Goal: Task Accomplishment & Management: Manage account settings

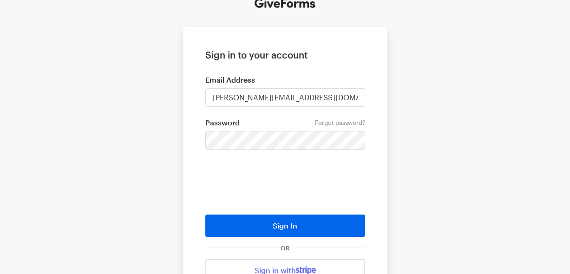
scroll to position [64, 0]
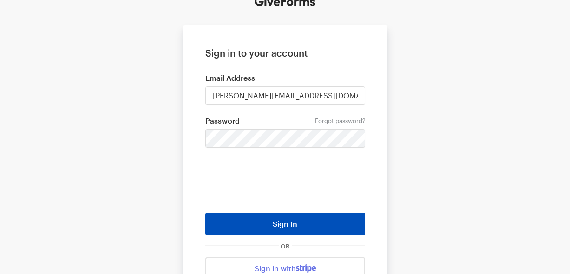
click at [228, 221] on button "Sign In" at bounding box center [286, 224] width 160 height 22
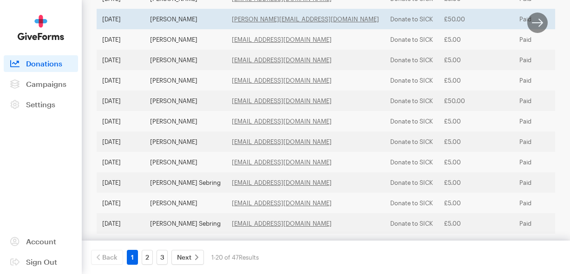
scroll to position [405, 0]
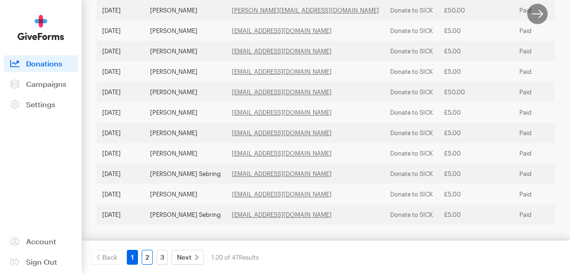
click at [147, 256] on link "2" at bounding box center [147, 257] width 11 height 15
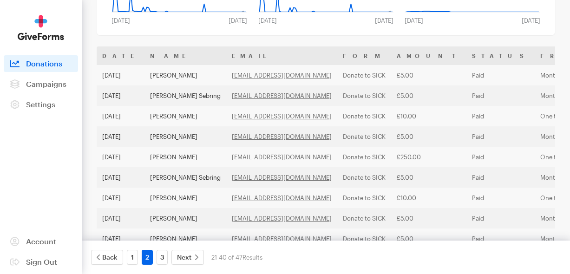
scroll to position [132, 0]
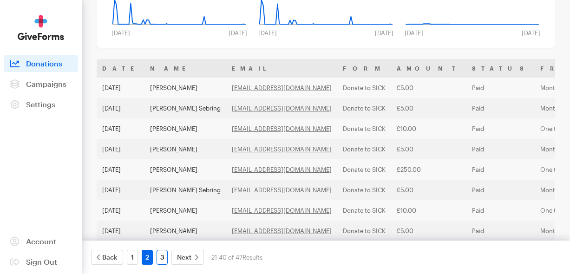
click at [165, 262] on link "3" at bounding box center [162, 257] width 11 height 15
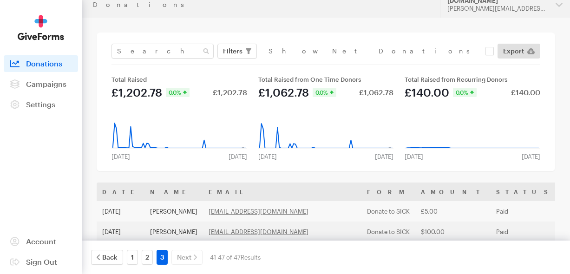
scroll to position [0, 0]
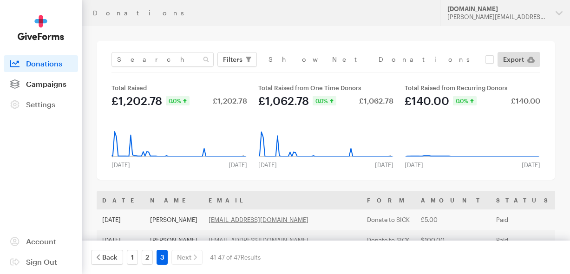
click at [50, 91] on link "Campaigns" at bounding box center [41, 84] width 74 height 17
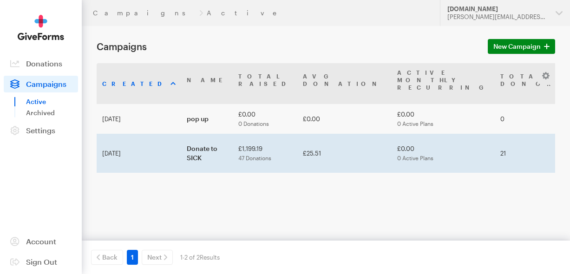
click at [181, 142] on td "Donate to SICK" at bounding box center [207, 153] width 52 height 39
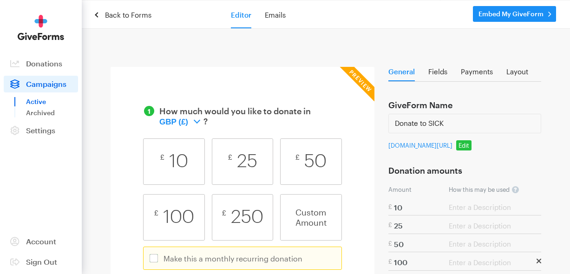
scroll to position [20, 0]
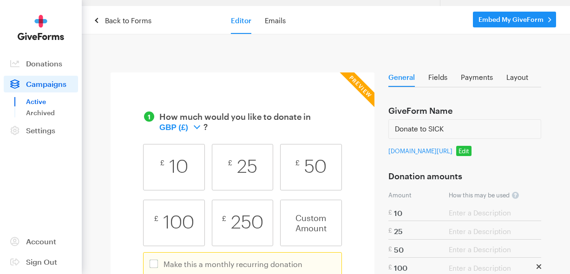
click at [513, 69] on div "General Fields Payments Layout GiveForm Name Donate to SICK app.giveforms.com/c…" at bounding box center [326, 230] width 459 height 363
click at [513, 78] on link "Layout" at bounding box center [518, 79] width 22 height 13
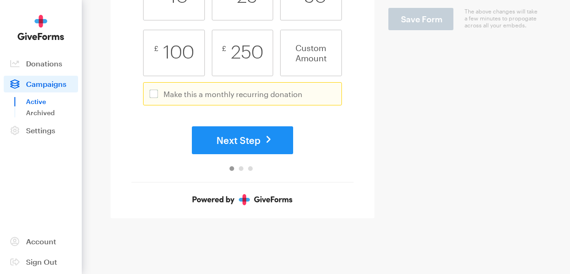
scroll to position [206, 0]
